Goal: Transaction & Acquisition: Purchase product/service

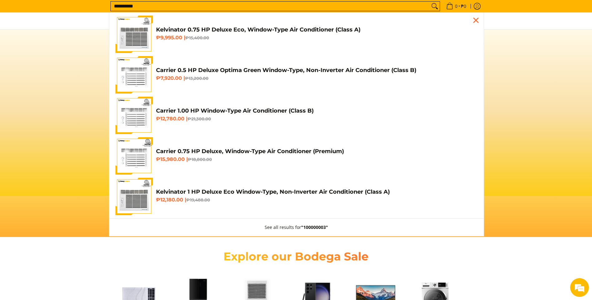
scroll to position [0, 248]
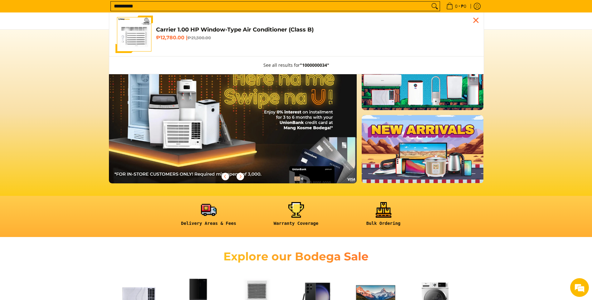
type input "**********"
click at [230, 29] on h4 "Carrier 1.00 HP Window-Type Air Conditioner (Class B)" at bounding box center [317, 29] width 322 height 7
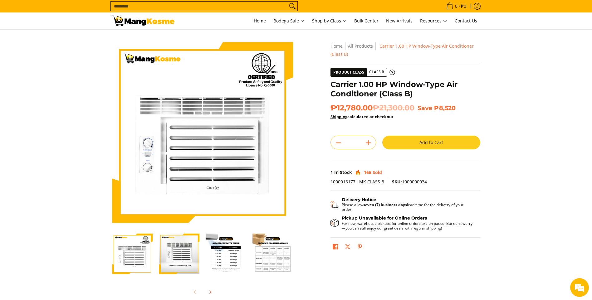
click at [452, 145] on button "Add to Cart" at bounding box center [431, 143] width 98 height 14
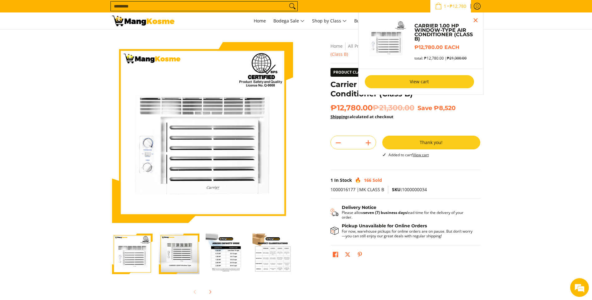
click at [382, 79] on link "View cart" at bounding box center [419, 81] width 109 height 13
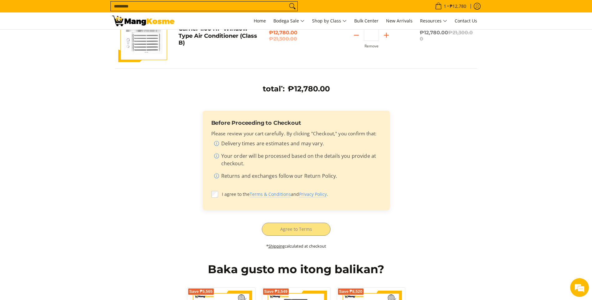
scroll to position [125, 0]
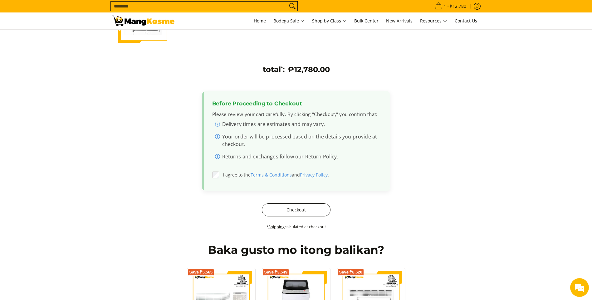
click at [297, 207] on button "Checkout" at bounding box center [296, 210] width 69 height 13
